Goal: Information Seeking & Learning: Learn about a topic

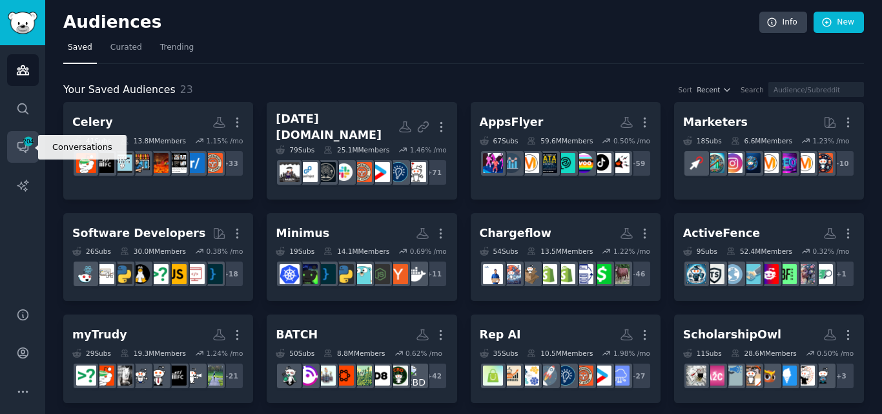
click at [26, 145] on span "204" at bounding box center [29, 141] width 12 height 9
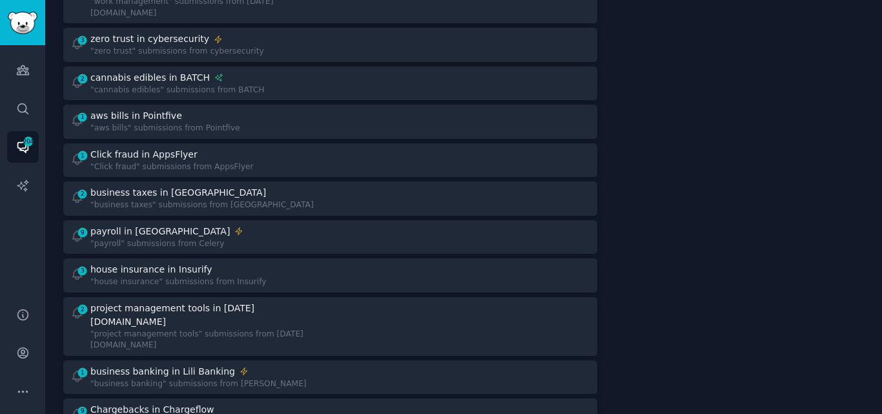
scroll to position [978, 0]
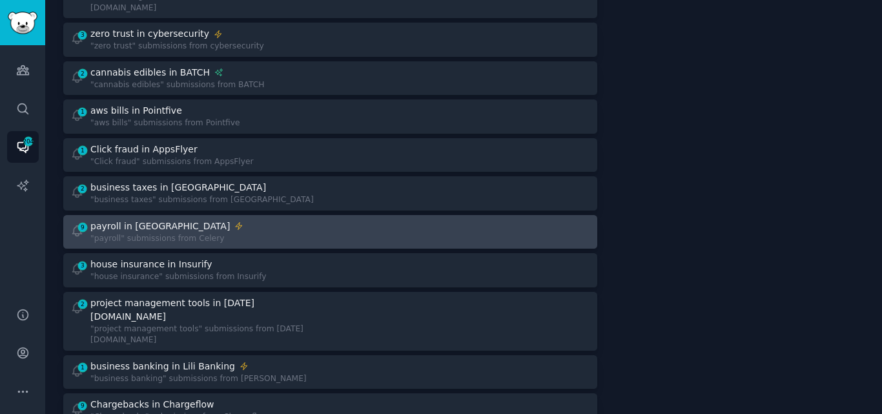
click at [218, 215] on link "9 payroll in Celery "payroll" submissions from Celery" at bounding box center [330, 232] width 534 height 34
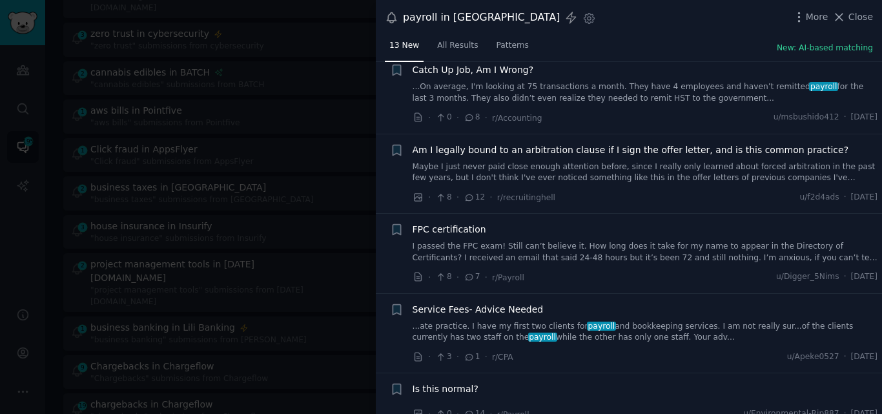
scroll to position [695, 0]
click at [453, 380] on span "Is this normal?" at bounding box center [446, 387] width 66 height 14
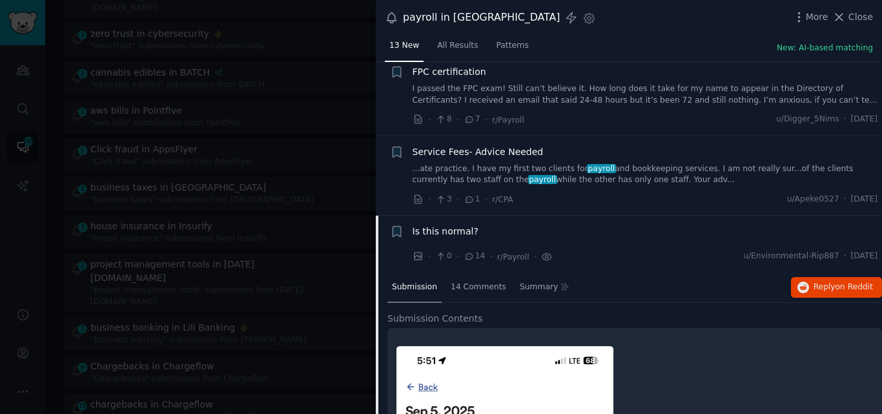
scroll to position [812, 0]
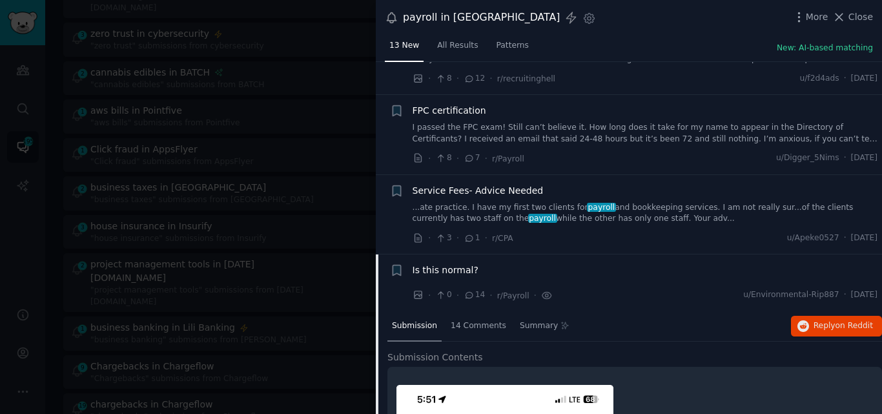
click at [451, 263] on span "Is this normal?" at bounding box center [446, 270] width 66 height 14
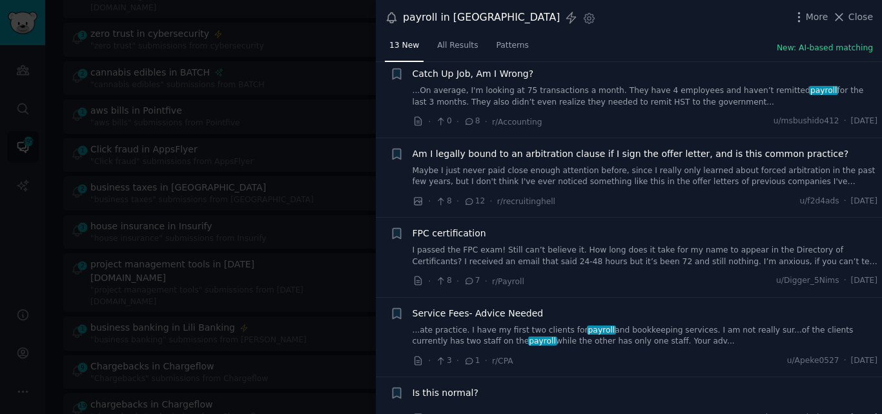
scroll to position [685, 0]
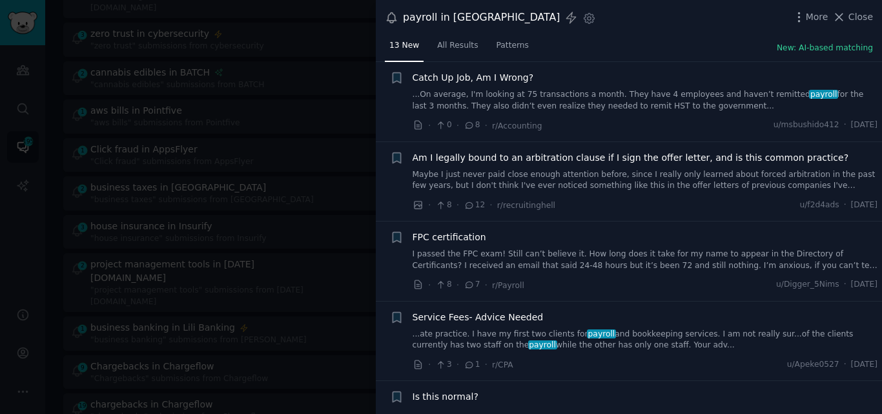
click at [583, 334] on link "...ate practice. I have my first two clients for payroll and bookkeeping servic…" at bounding box center [646, 340] width 466 height 23
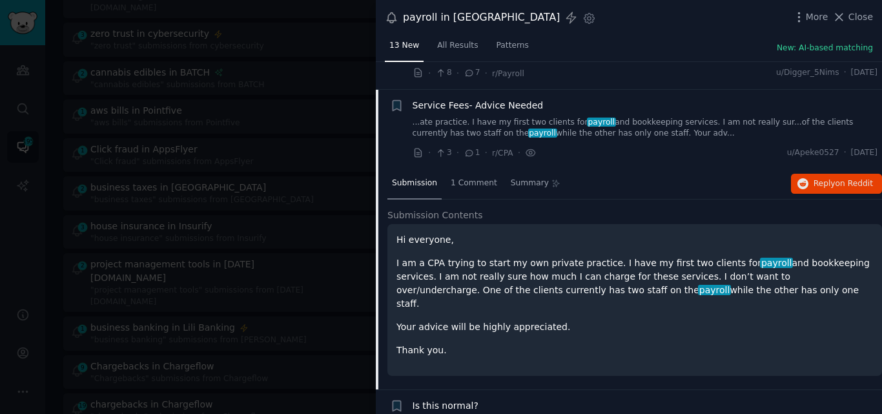
scroll to position [902, 0]
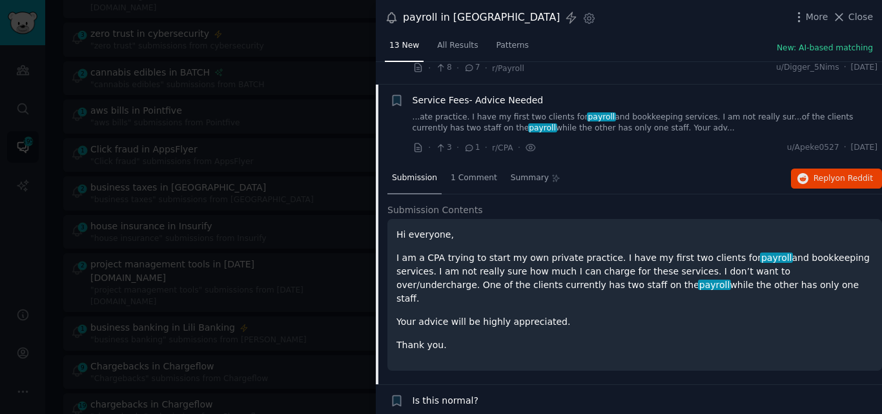
click at [455, 94] on span "Service Fees- Advice Needed" at bounding box center [478, 101] width 131 height 14
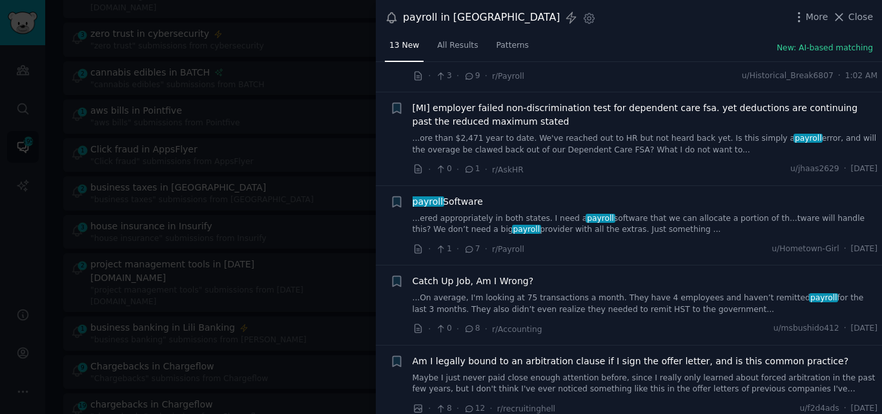
scroll to position [462, 0]
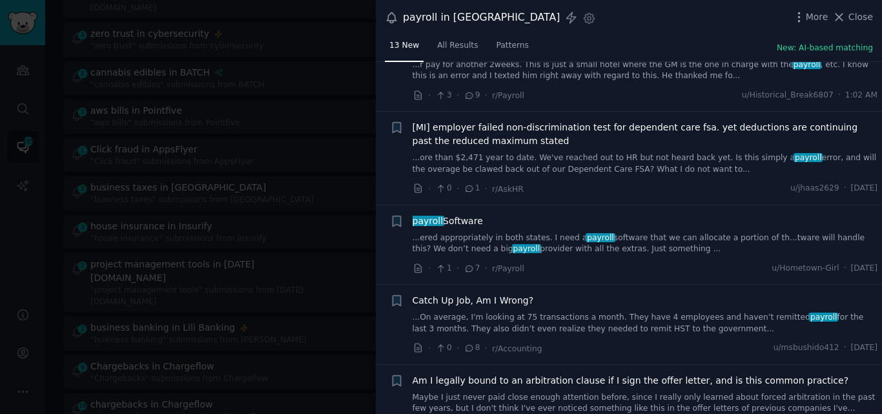
click at [539, 232] on link "...ered appropriately in both states. I need a payroll software that we can all…" at bounding box center [646, 243] width 466 height 23
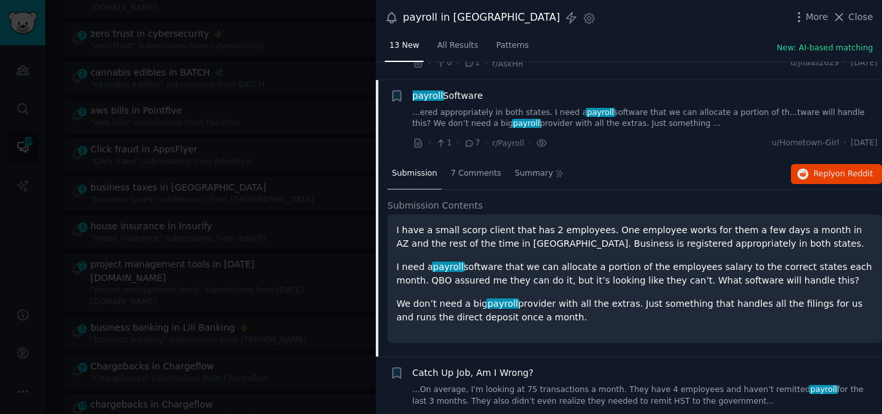
scroll to position [592, 0]
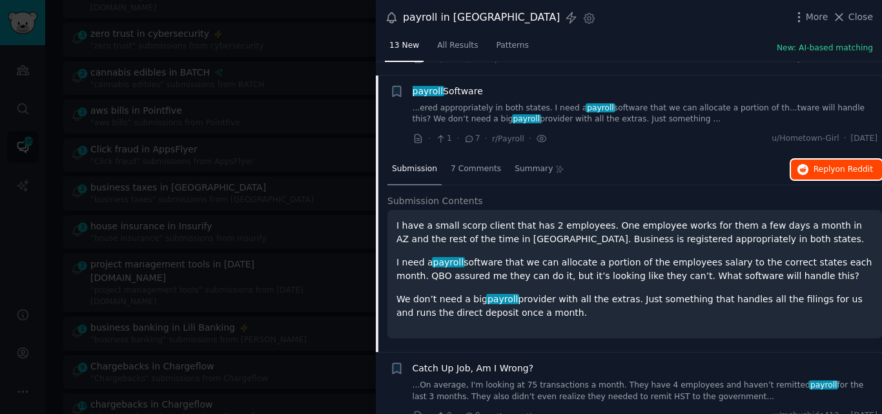
click at [803, 164] on icon "button" at bounding box center [804, 170] width 12 height 12
